Goal: Information Seeking & Learning: Learn about a topic

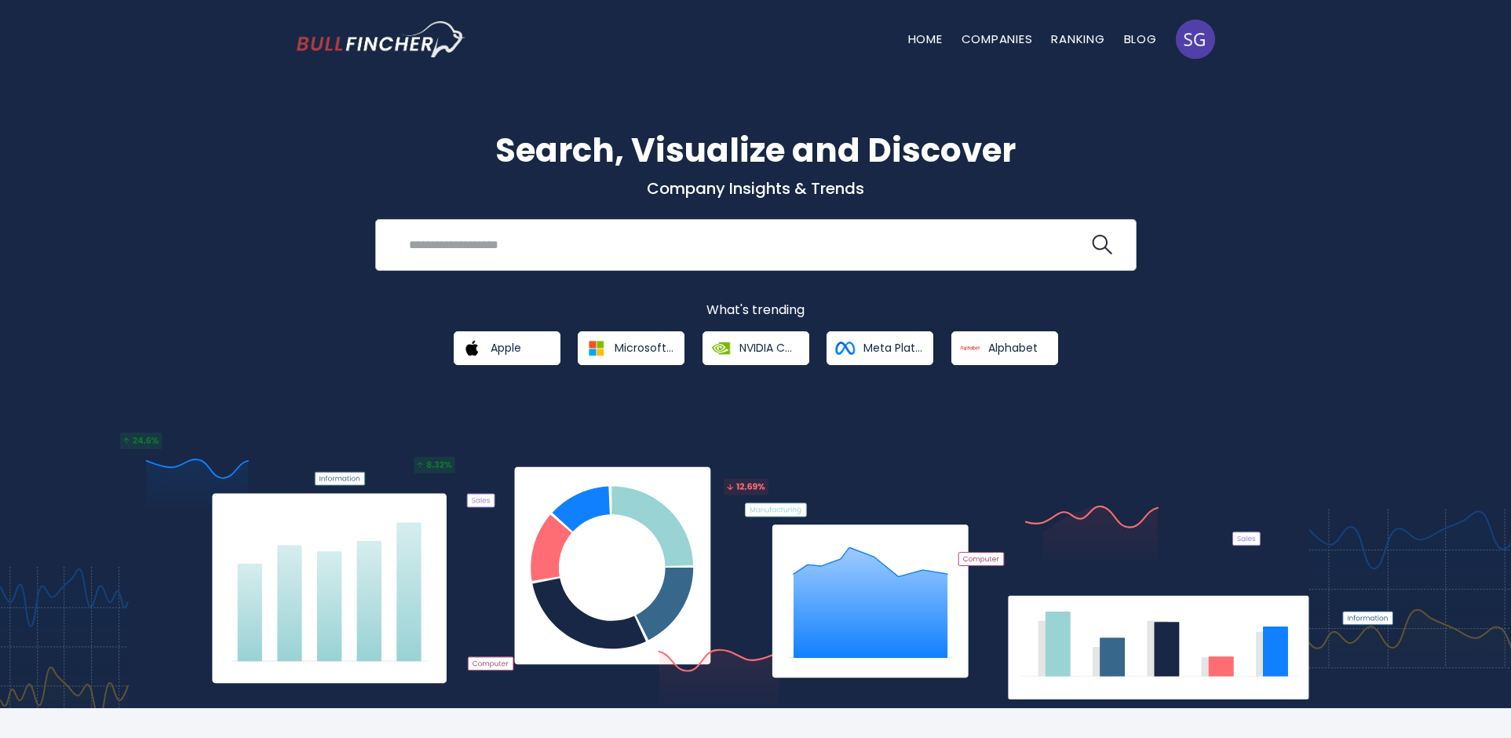
click at [582, 254] on input "search" at bounding box center [744, 244] width 689 height 29
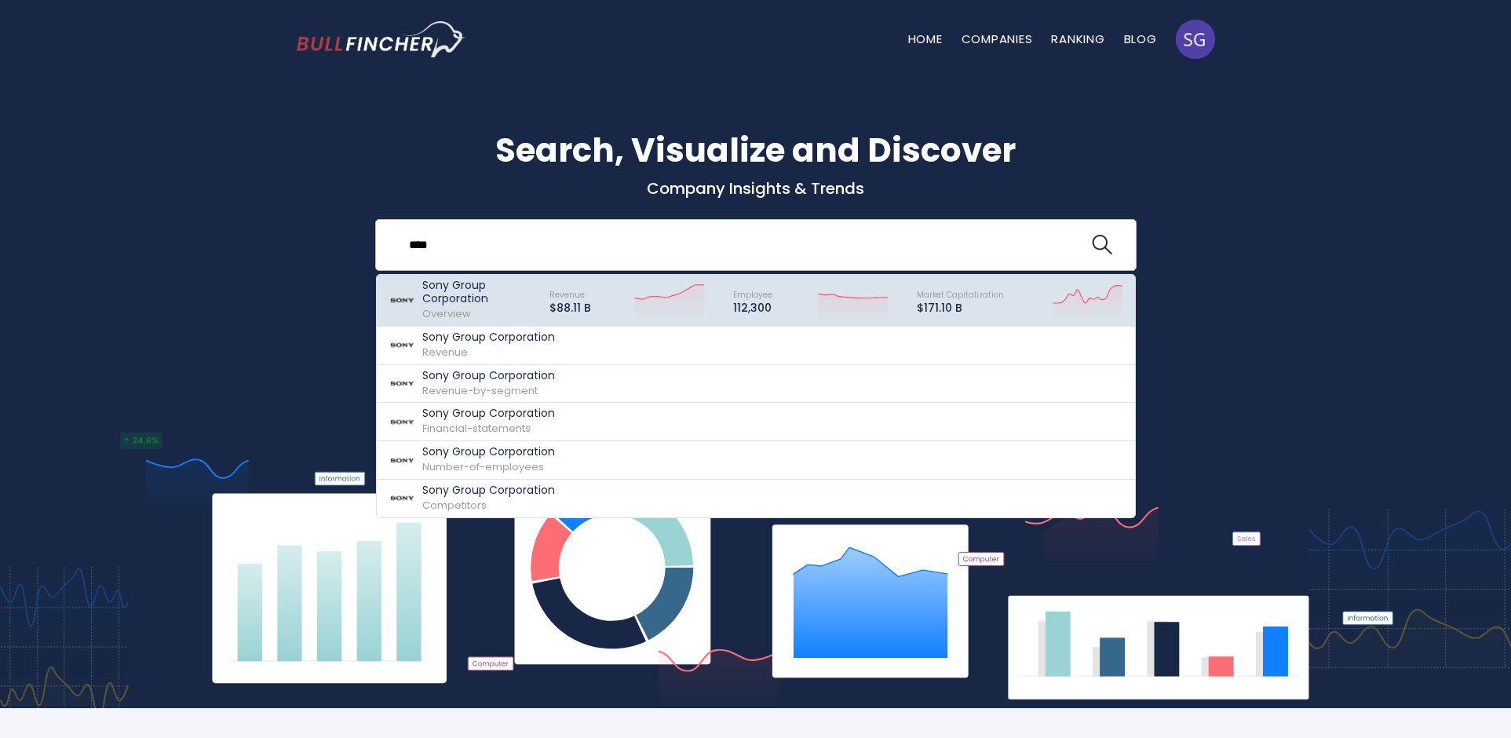
type input "****"
click at [471, 291] on p "Sony Group Corporation" at bounding box center [478, 292] width 113 height 27
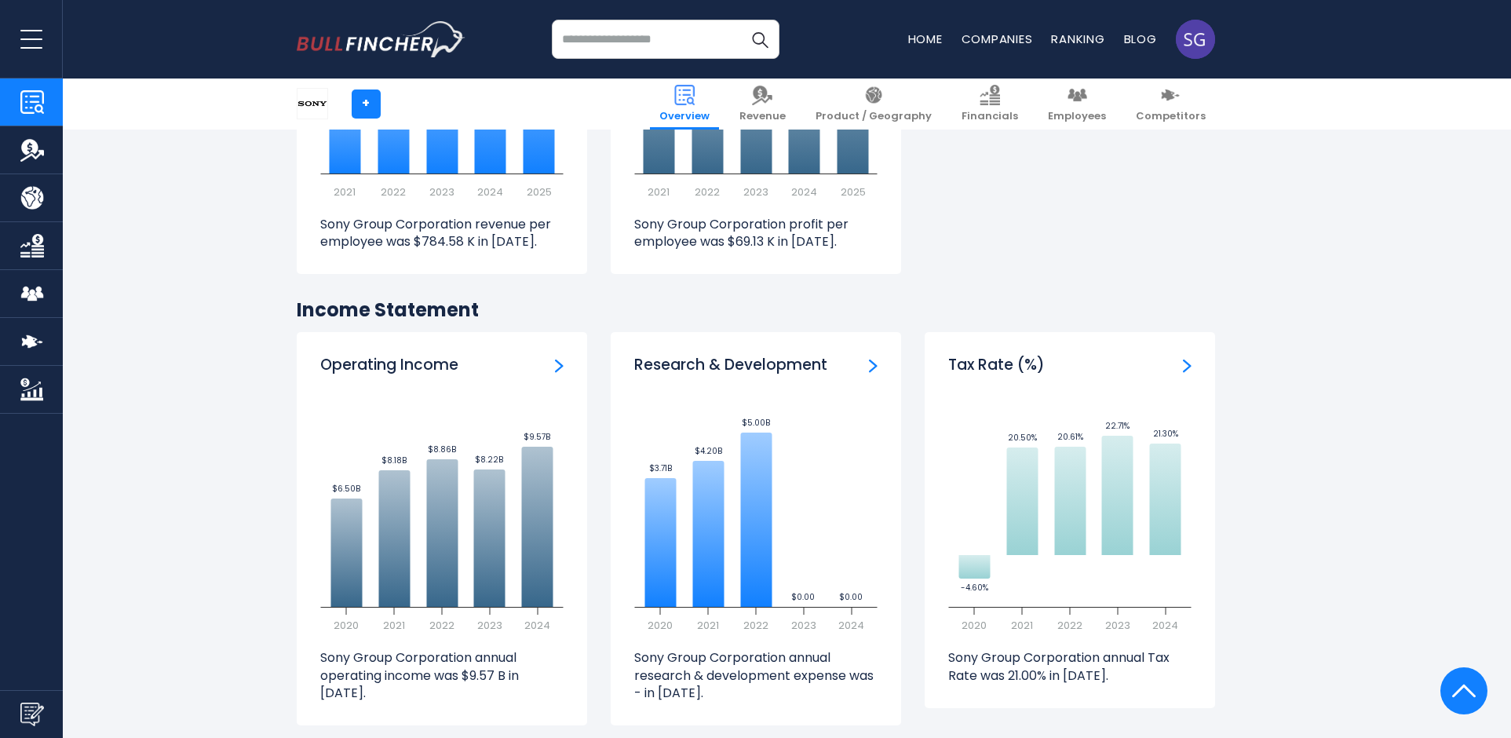
scroll to position [2120, 0]
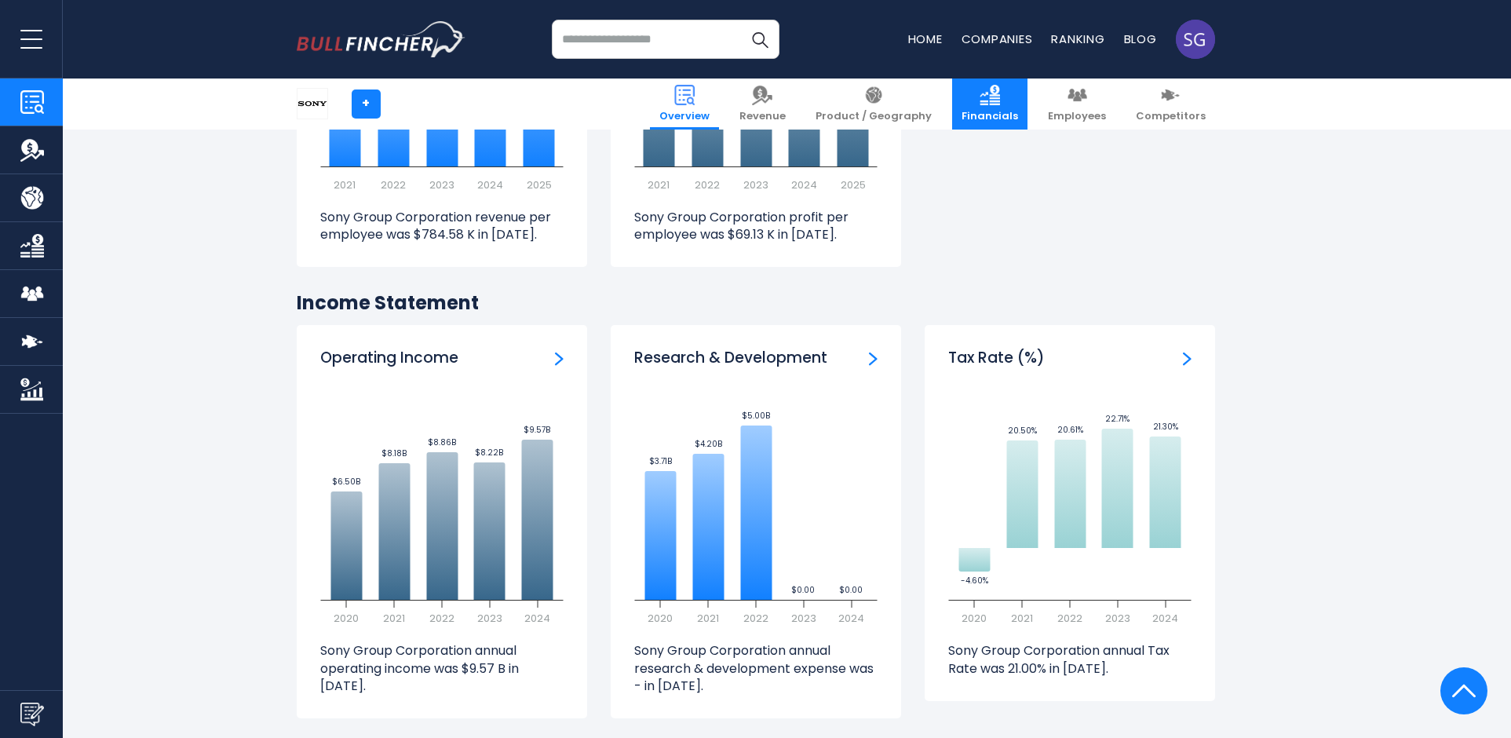
click at [1018, 110] on span "Financials" at bounding box center [990, 116] width 57 height 13
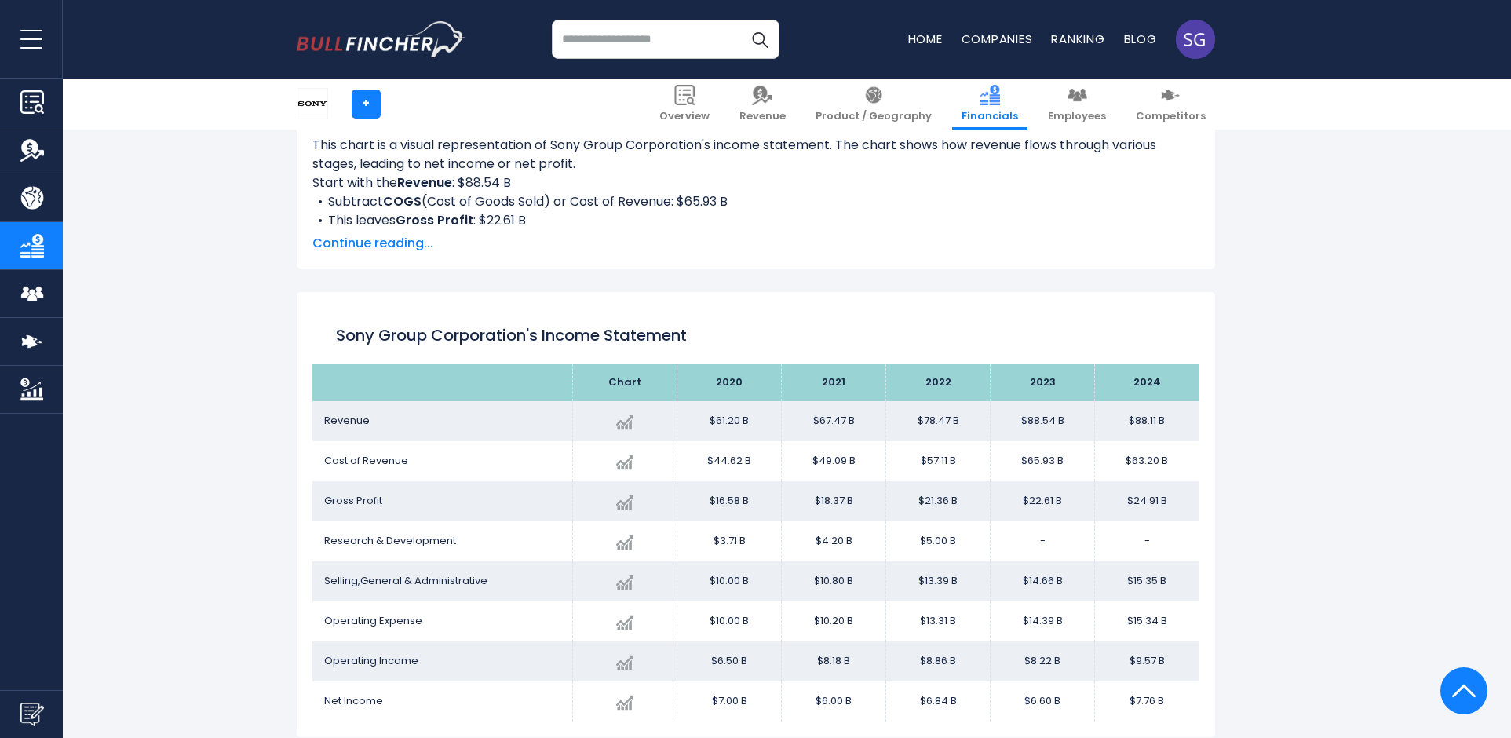
scroll to position [221, 0]
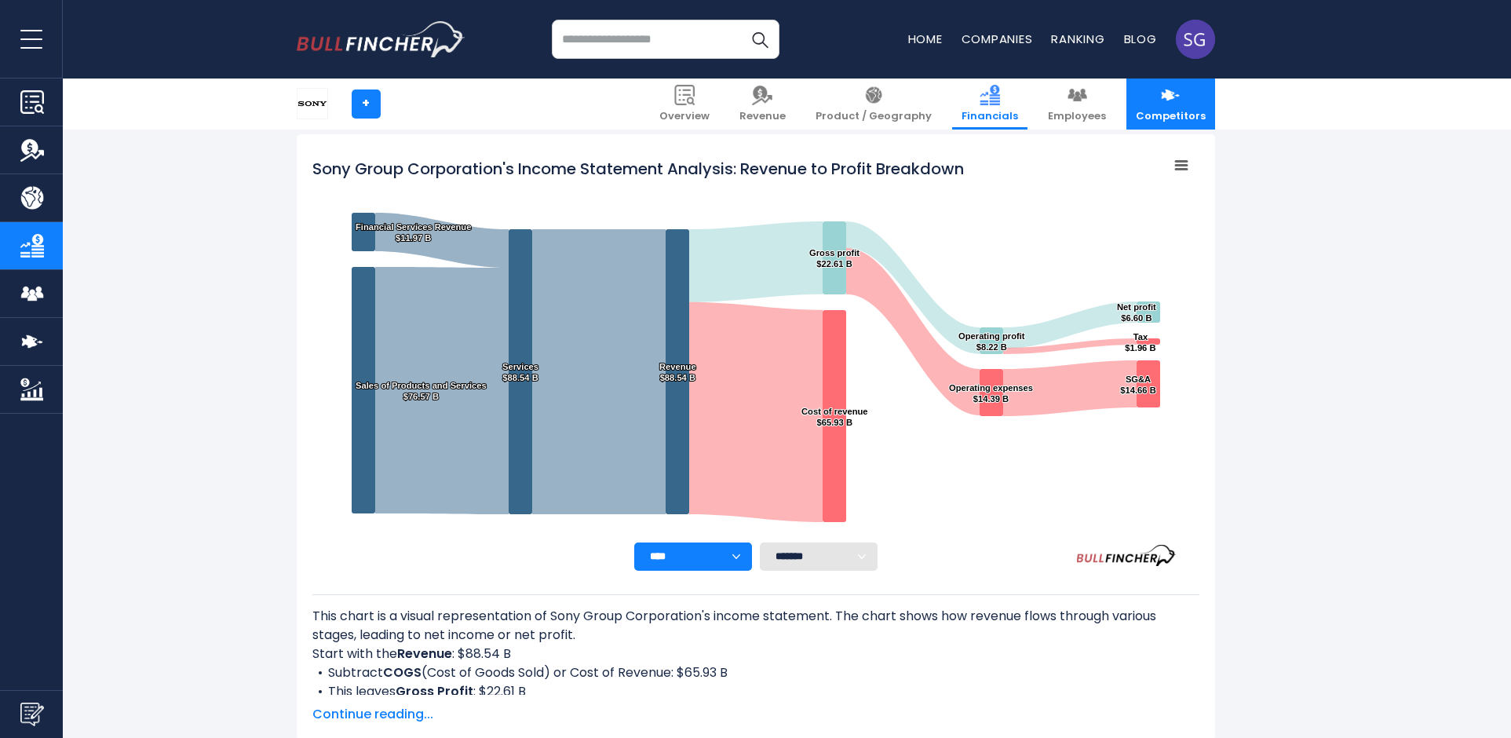
click at [1160, 110] on span "Competitors" at bounding box center [1171, 116] width 70 height 13
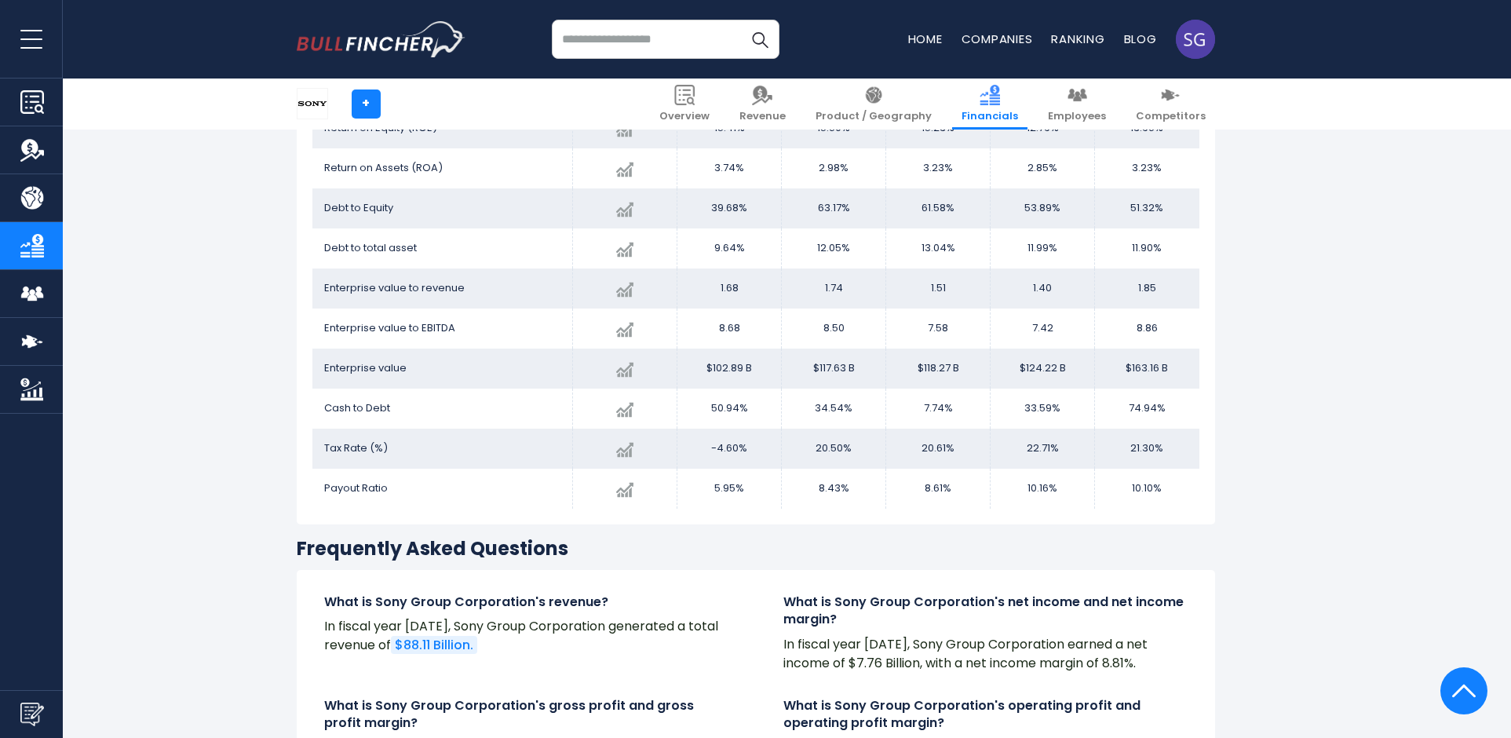
scroll to position [2576, 0]
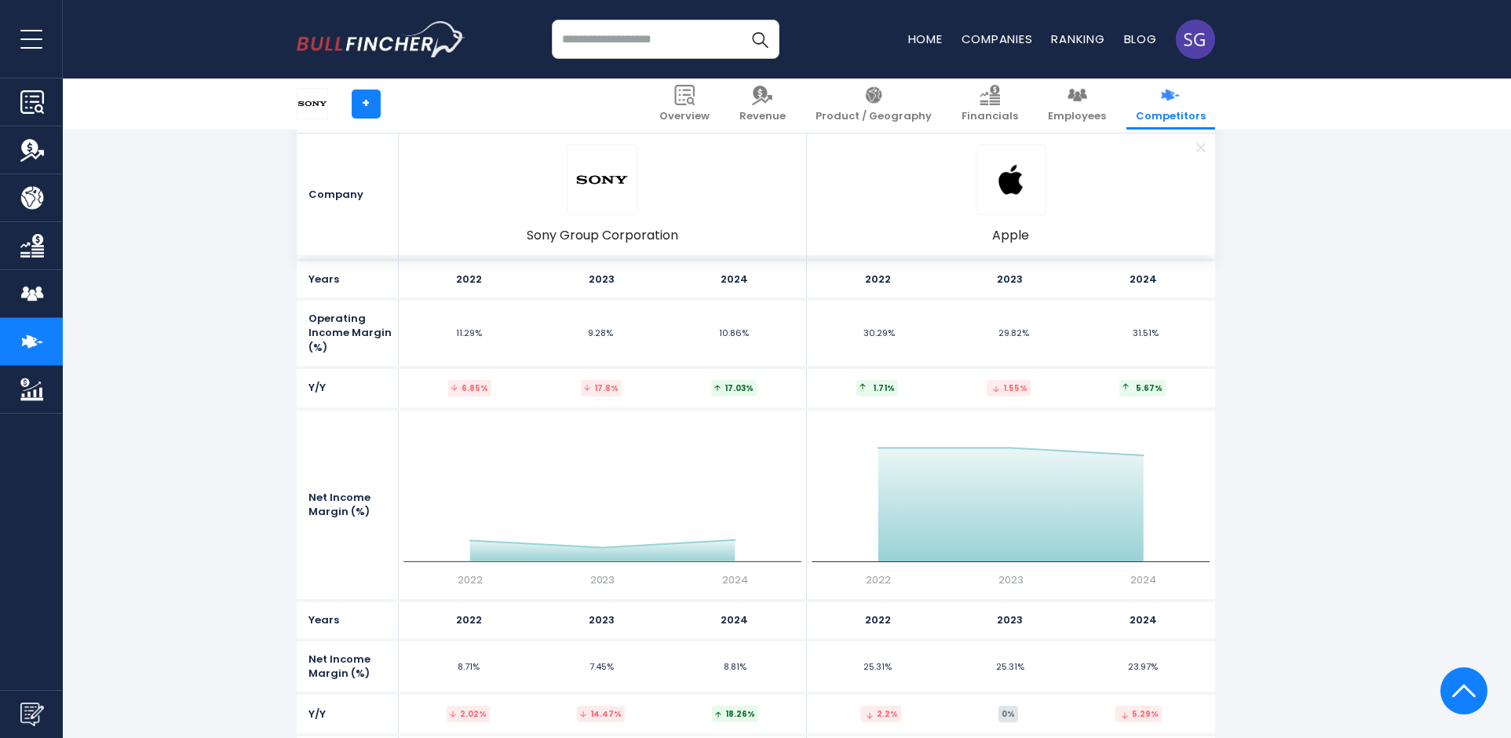
scroll to position [5417, 0]
